Goal: Task Accomplishment & Management: Use online tool/utility

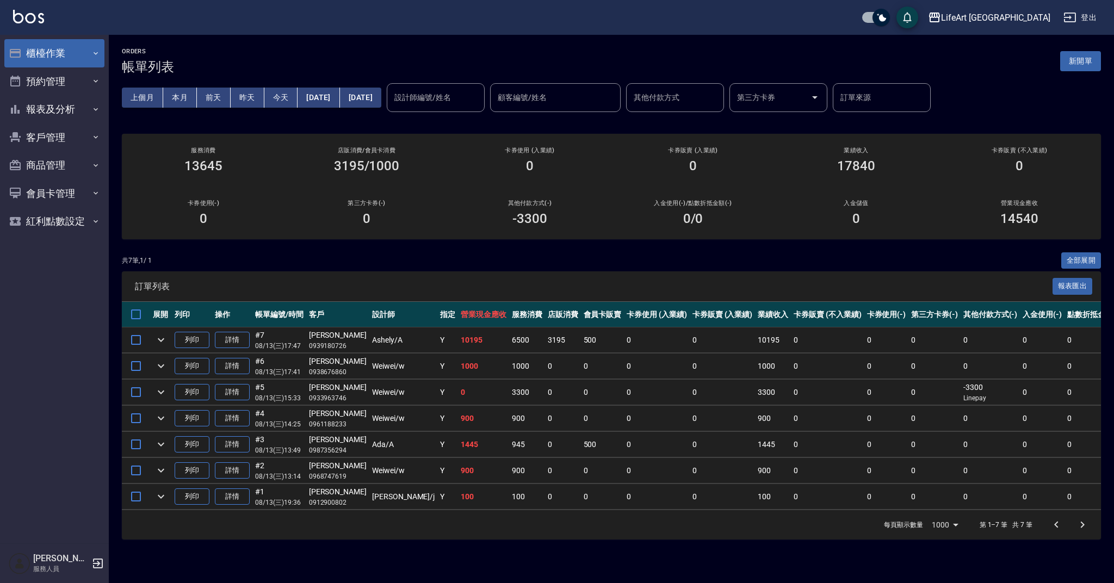
click at [46, 57] on button "櫃檯作業" at bounding box center [54, 53] width 100 height 28
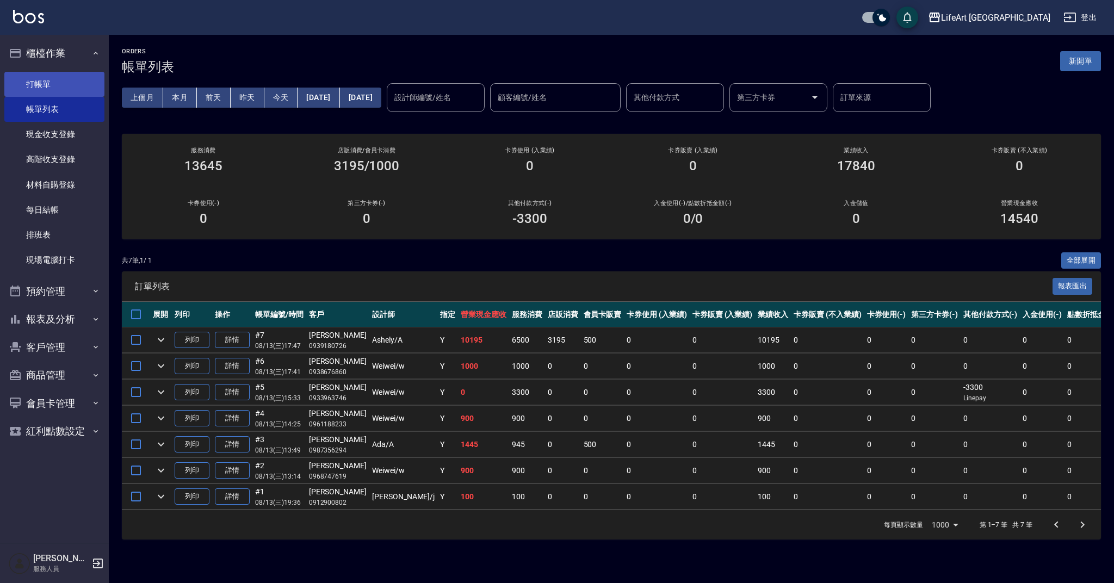
click at [52, 76] on link "打帳單" at bounding box center [54, 84] width 100 height 25
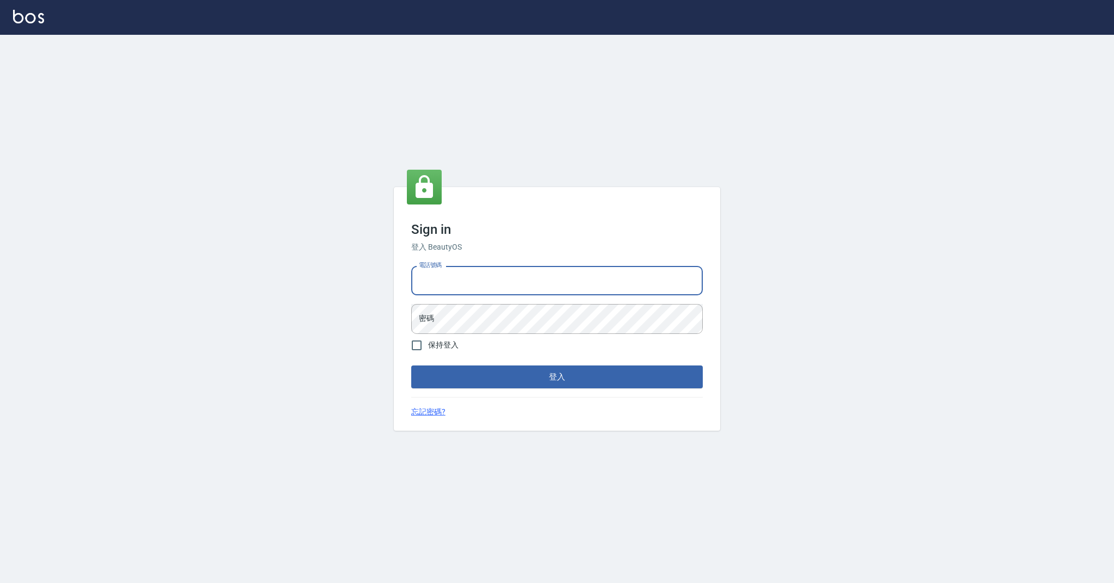
type input "0989368139"
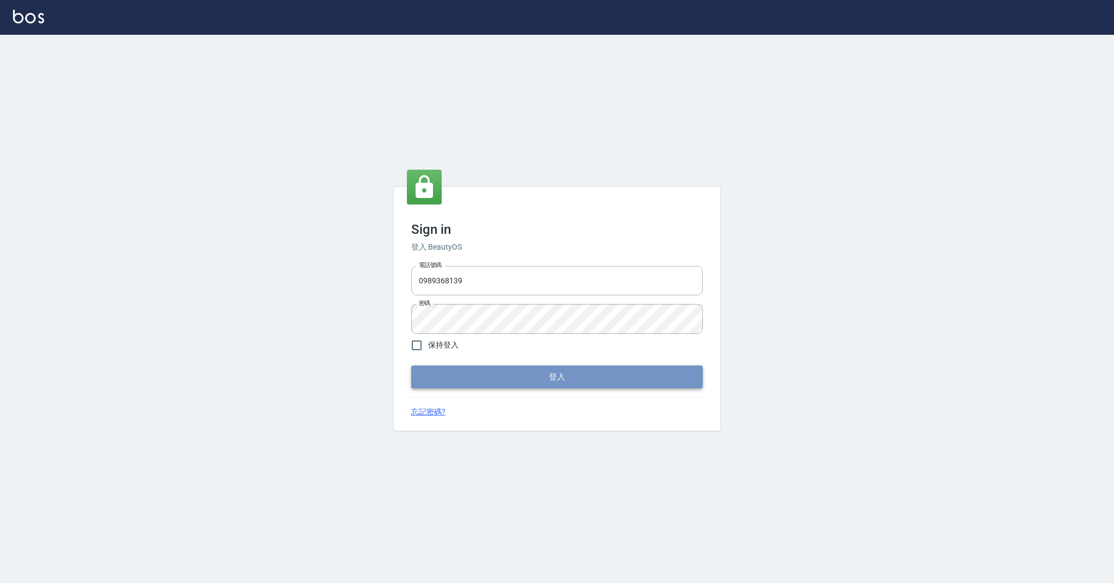
click at [531, 384] on button "登入" at bounding box center [556, 376] width 291 height 23
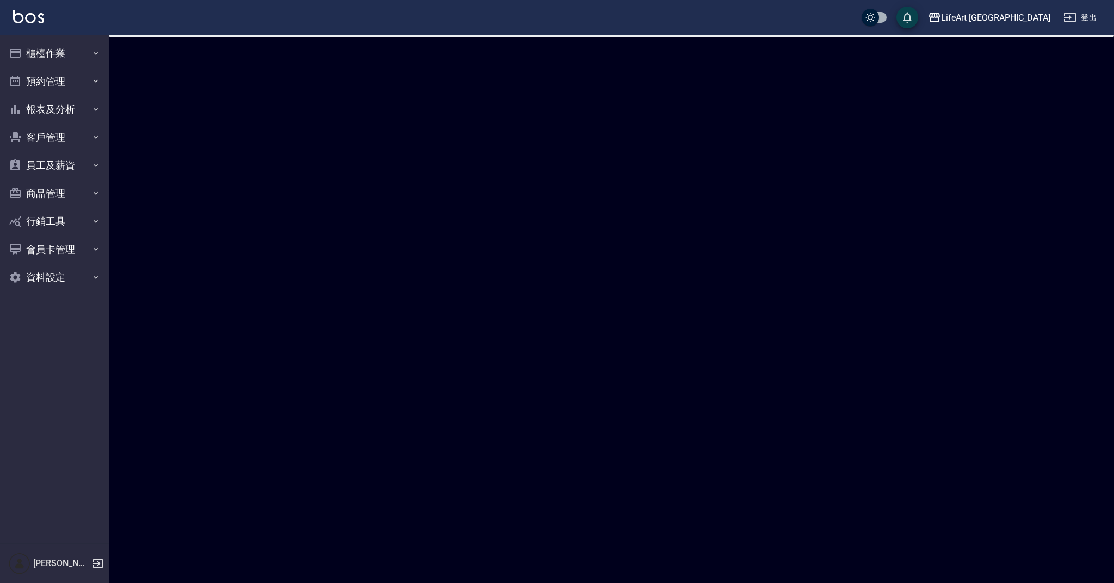
checkbox input "true"
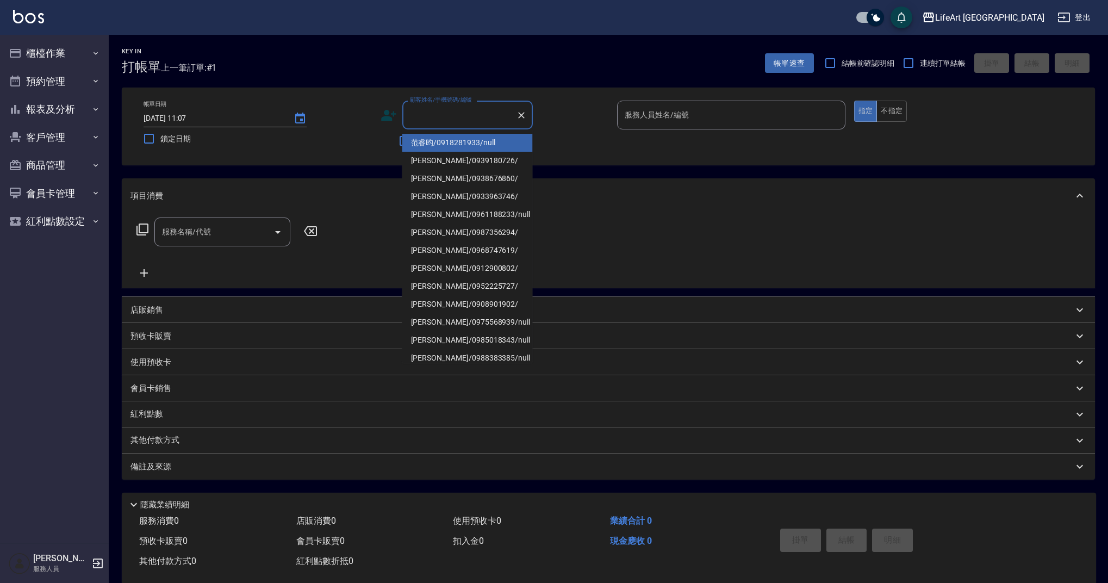
click at [439, 119] on input "顧客姓名/手機號碼/編號" at bounding box center [459, 114] width 104 height 19
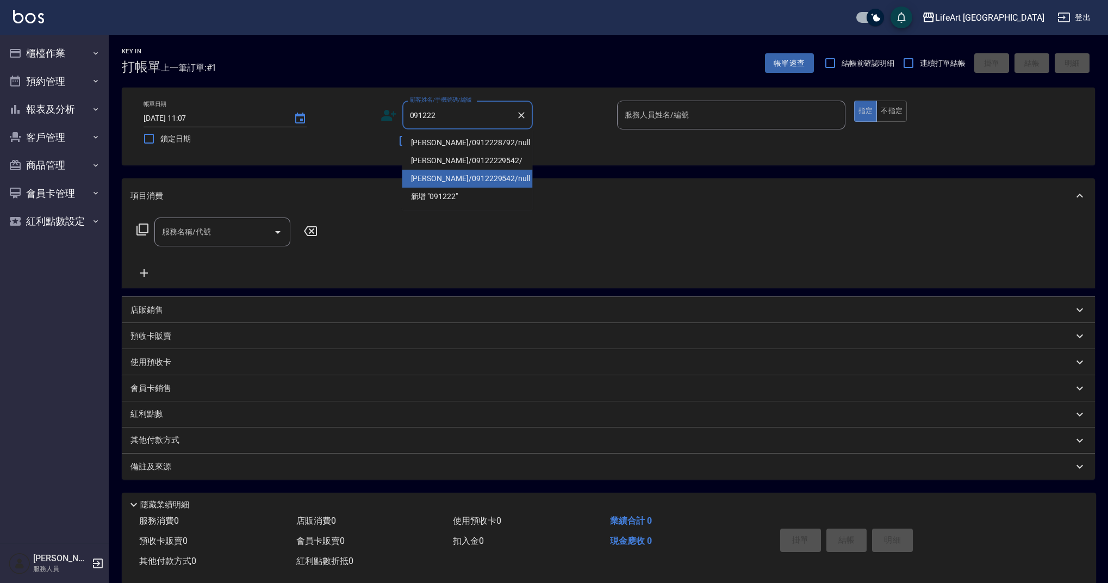
click at [452, 171] on li "[PERSON_NAME]/0912229542/null" at bounding box center [467, 179] width 131 height 18
type input "[PERSON_NAME]/0912229542/null"
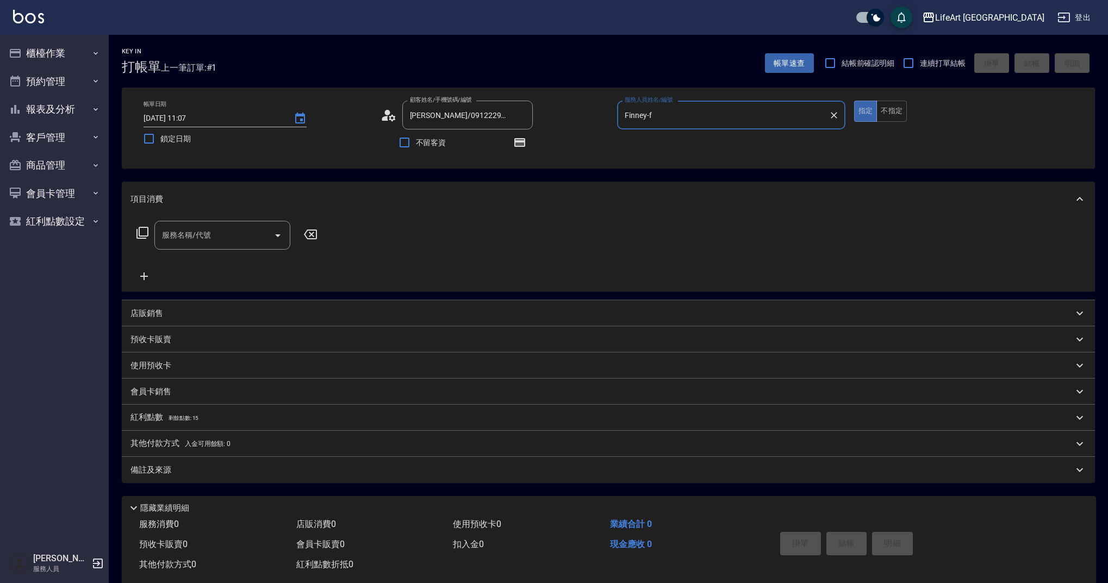
type input "Finney-f"
click at [517, 140] on icon "button" at bounding box center [519, 142] width 11 height 9
click at [518, 143] on icon "button" at bounding box center [520, 142] width 9 height 7
click at [389, 115] on icon at bounding box center [389, 115] width 16 height 16
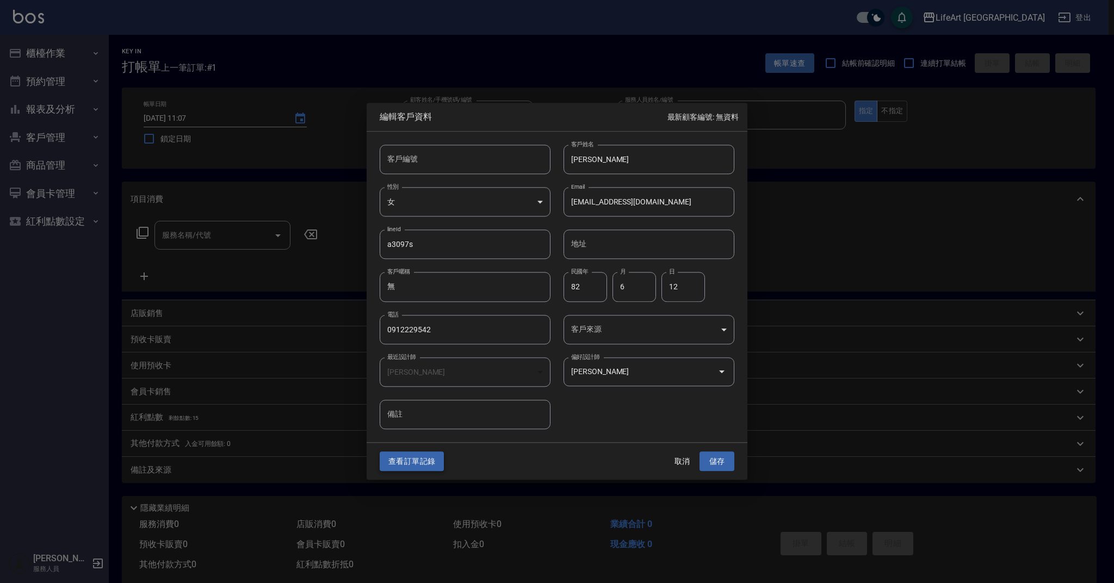
click at [423, 467] on button "查看訂單記錄" at bounding box center [412, 461] width 64 height 20
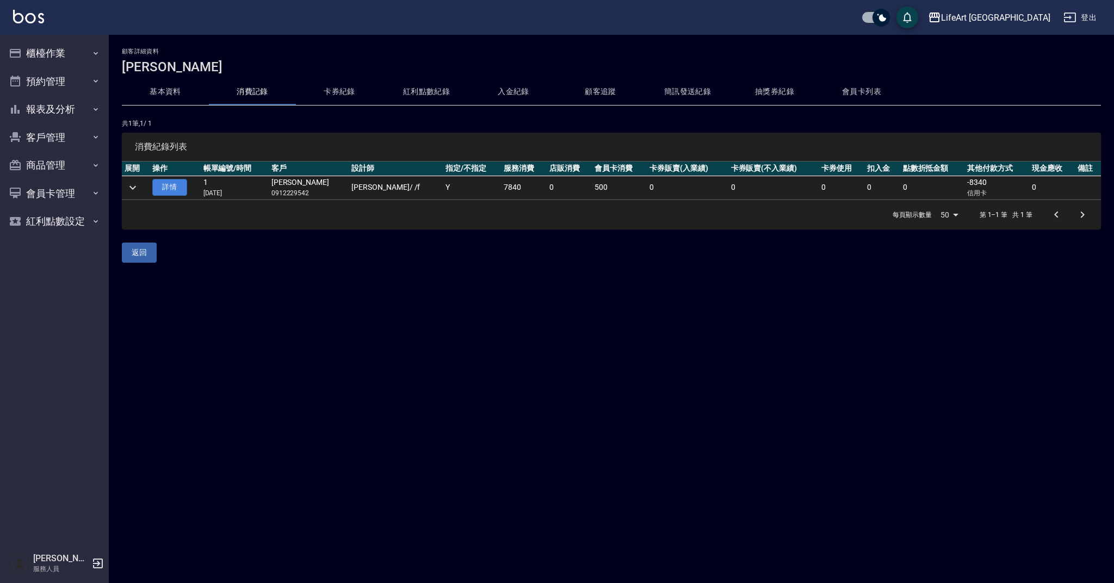
click at [175, 188] on link "詳情" at bounding box center [169, 187] width 35 height 17
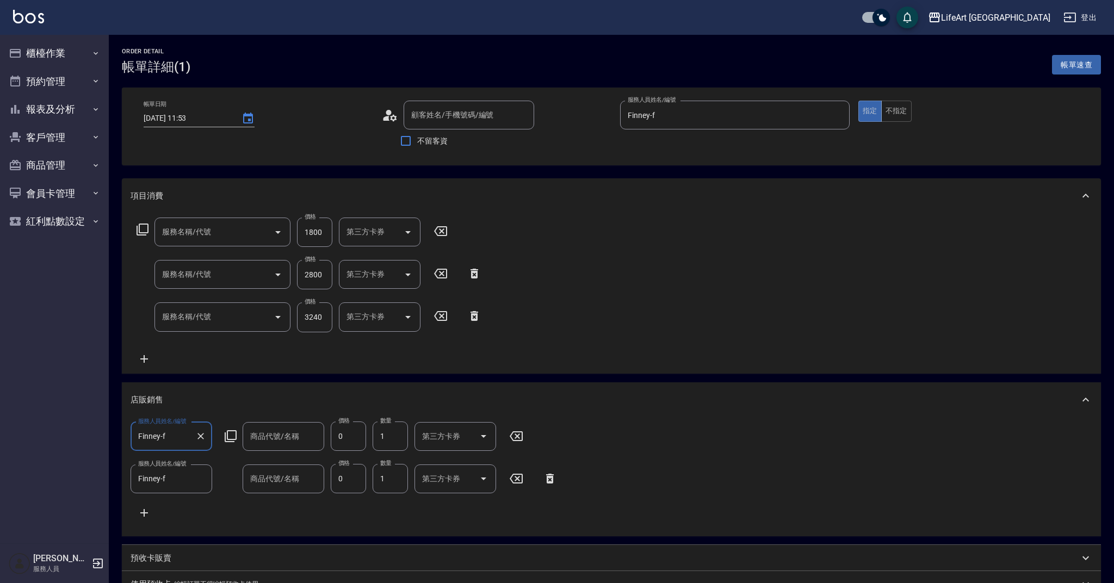
type input "[DATE] 11:53"
type input "Finney-f"
type input "15"
type input "607極光蘊護髮(607)"
type input "501 燙髮(501)"
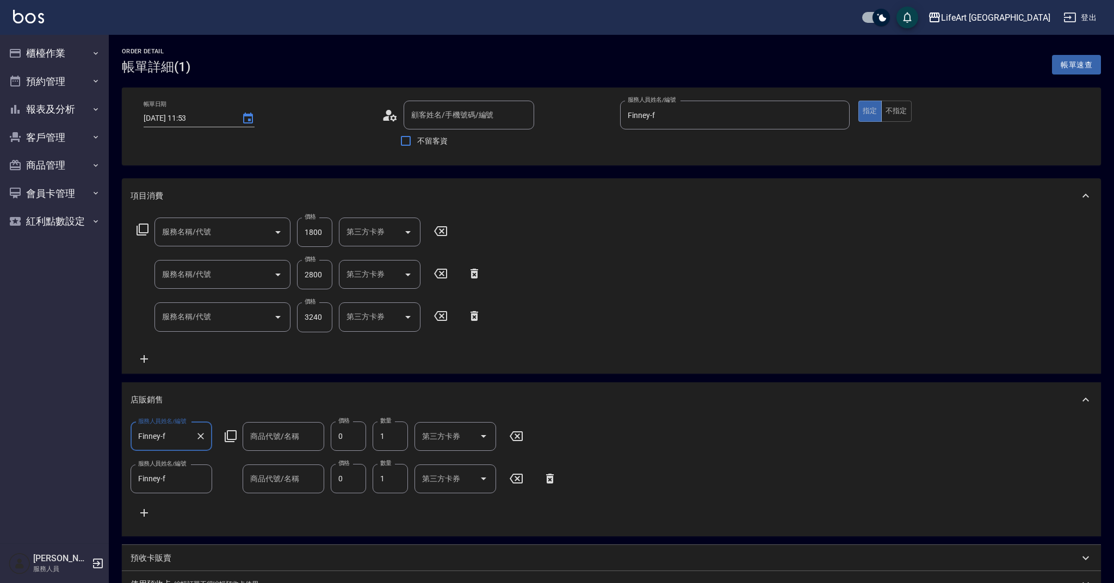
type input "701 染髮(701)"
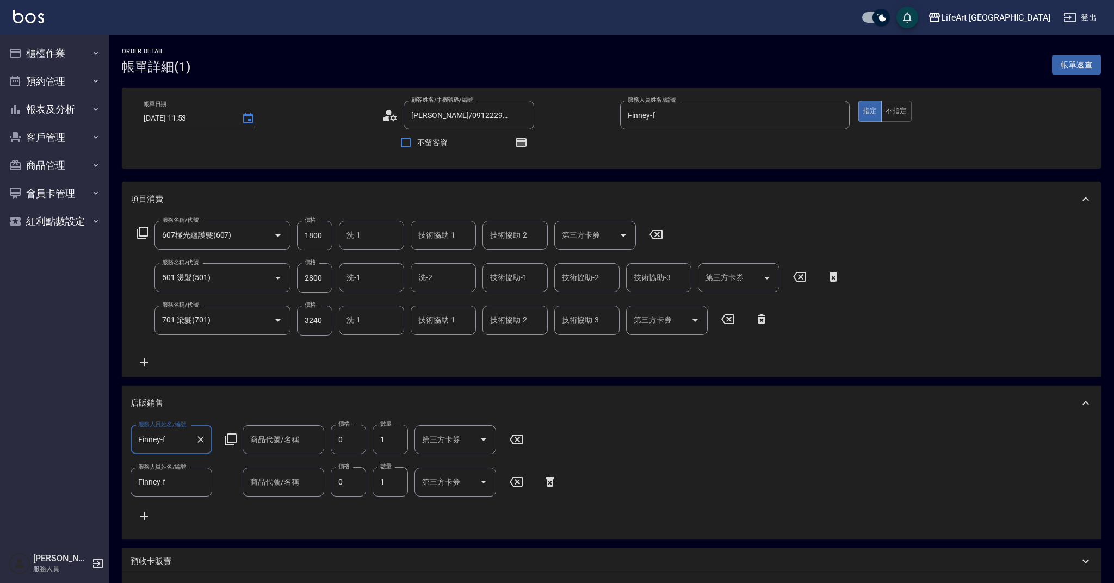
type input "[PERSON_NAME]/0912229542/null"
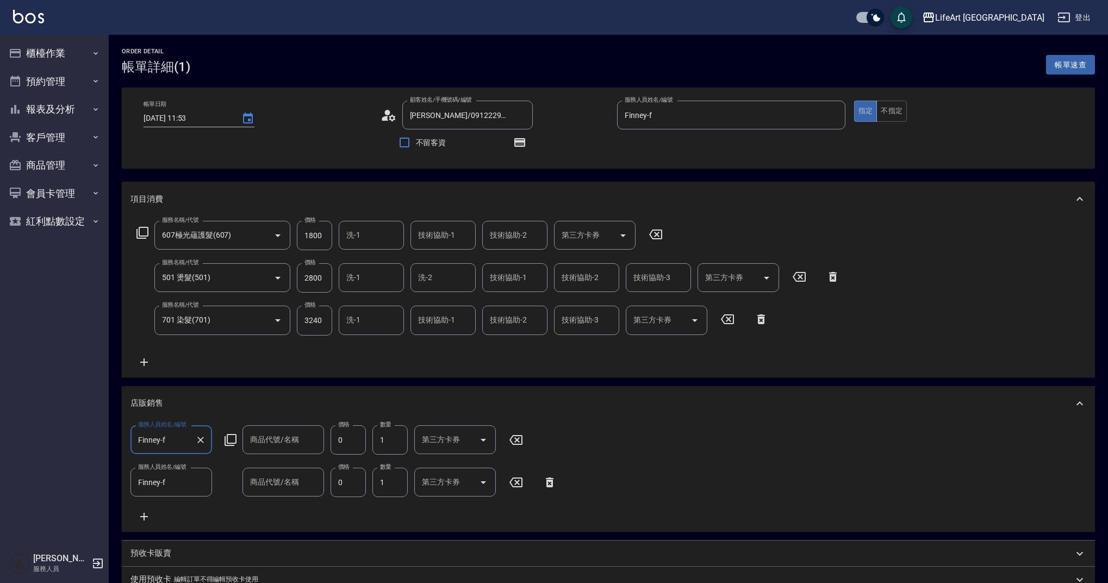
click at [388, 123] on icon at bounding box center [389, 115] width 16 height 16
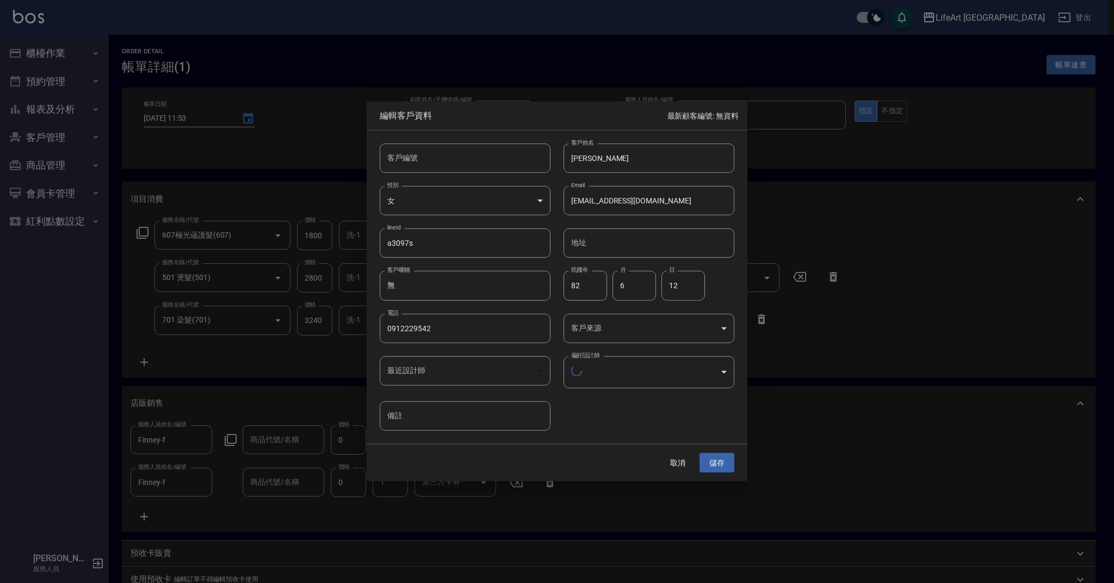
type input "ea344e67-fb13-44bd-b77b-b0d228126778"
click at [681, 458] on button "取消" at bounding box center [677, 461] width 35 height 20
